Goal: Information Seeking & Learning: Learn about a topic

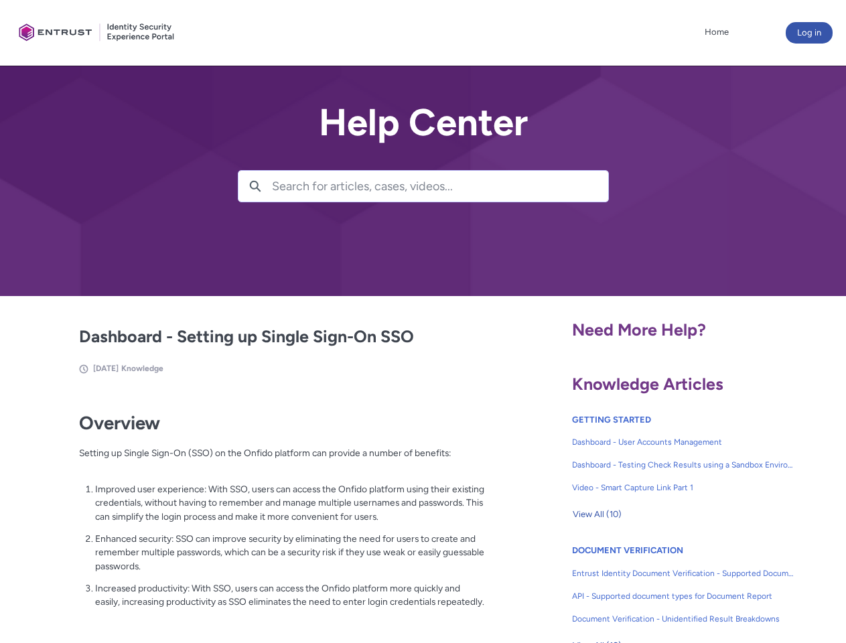
click at [255, 186] on lightning-primitive-icon "button" at bounding box center [255, 185] width 12 height 10
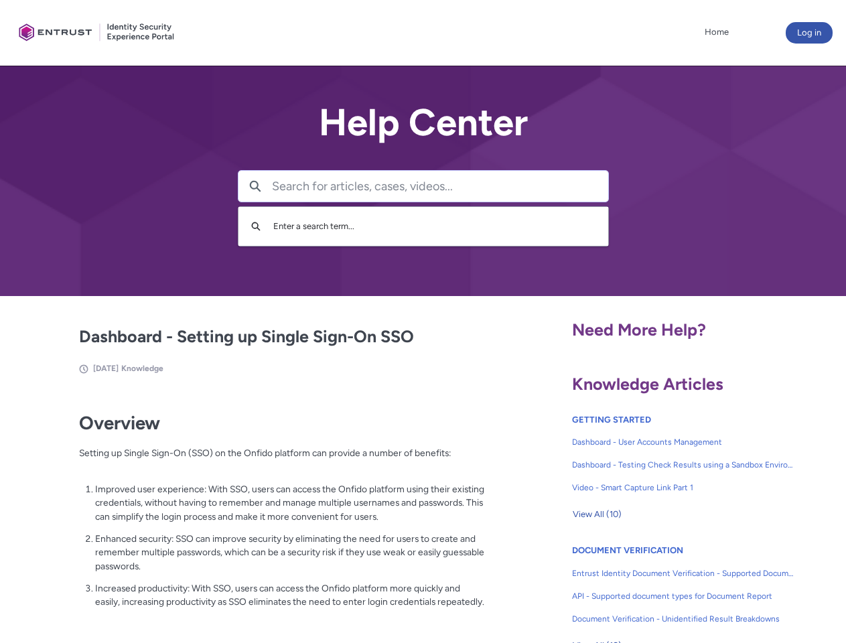
click at [256, 512] on p "Improved user experience: With SSO, users can access the Onfido platform using …" at bounding box center [290, 503] width 390 height 42
click at [597, 514] on span "View All (10)" at bounding box center [596, 514] width 49 height 20
click at [647, 586] on link "API - Supported document types for Document Report" at bounding box center [683, 596] width 222 height 23
